Goal: Task Accomplishment & Management: Use online tool/utility

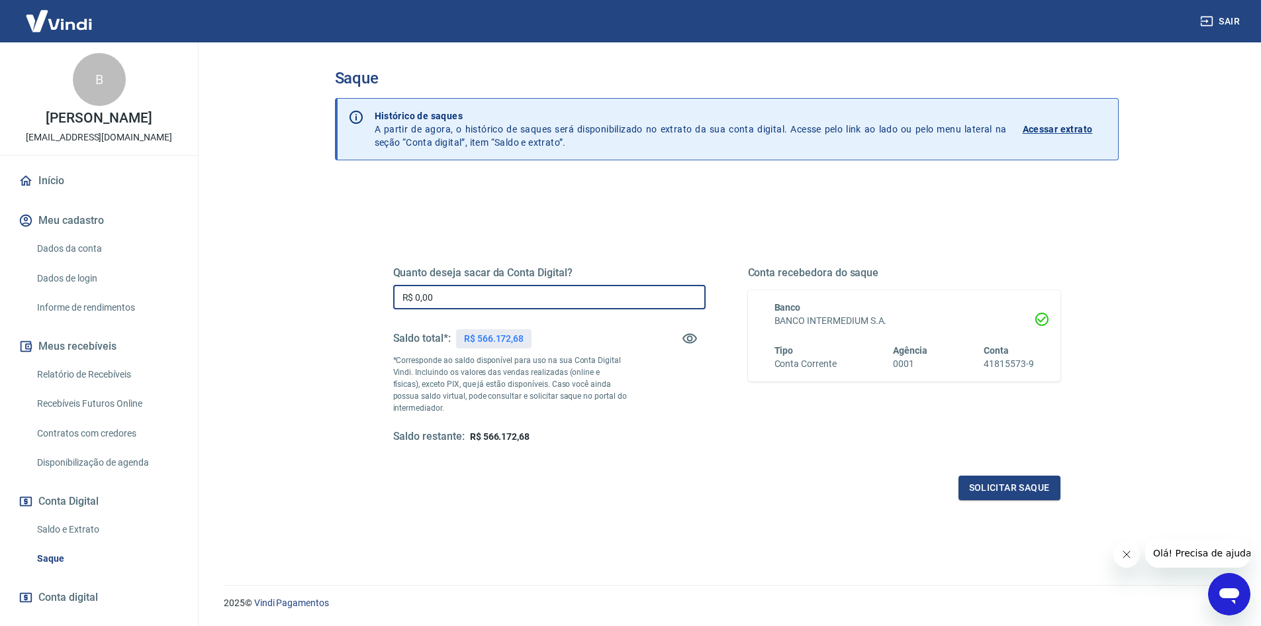
click at [545, 301] on input "R$ 0,00" at bounding box center [549, 297] width 312 height 24
type input "R$ 200.000,00"
click at [996, 487] on button "Solicitar saque" at bounding box center [1009, 487] width 102 height 24
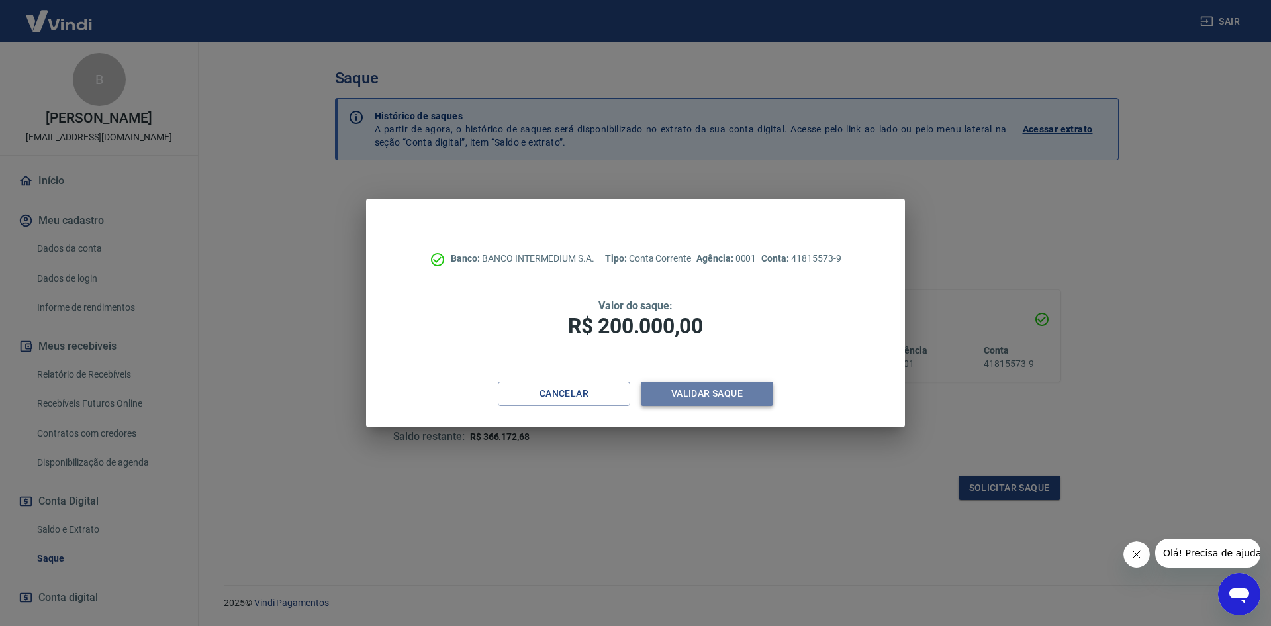
click at [700, 394] on button "Validar saque" at bounding box center [707, 393] width 132 height 24
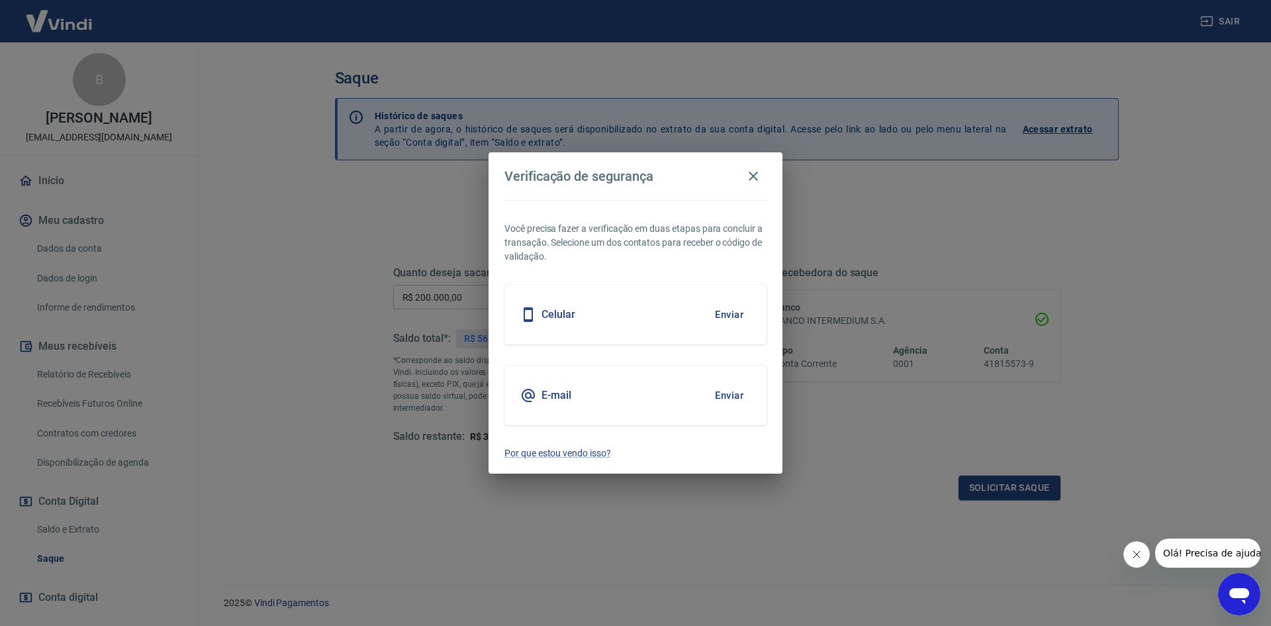
click at [731, 318] on button "Enviar" at bounding box center [729, 315] width 43 height 28
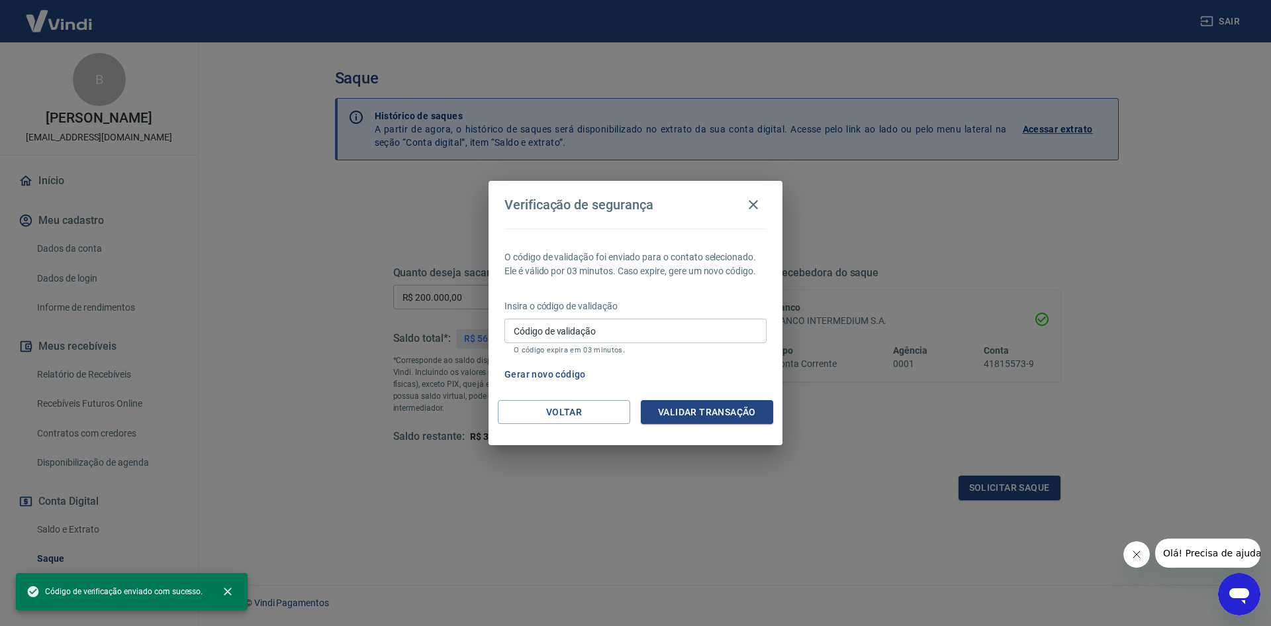
click at [682, 331] on input "Código de validação" at bounding box center [635, 330] width 262 height 24
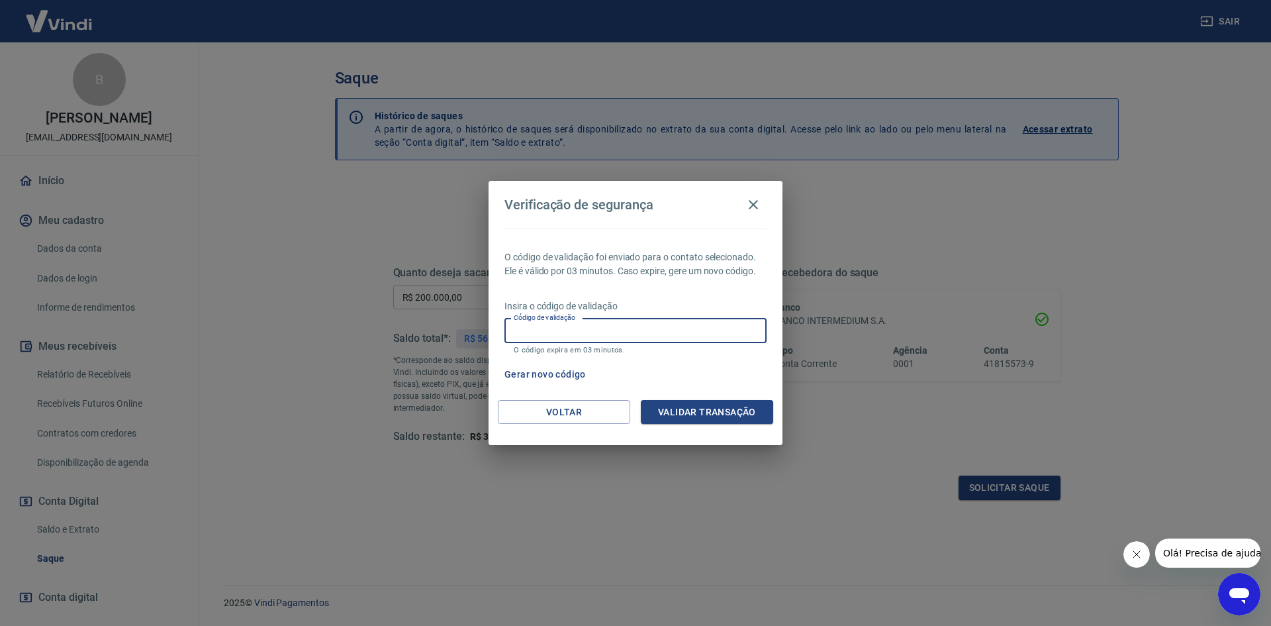
click at [691, 332] on input "Código de validação" at bounding box center [635, 330] width 262 height 24
type input "723049"
click at [705, 414] on button "Validar transação" at bounding box center [707, 412] width 132 height 24
